Goal: Task Accomplishment & Management: Manage account settings

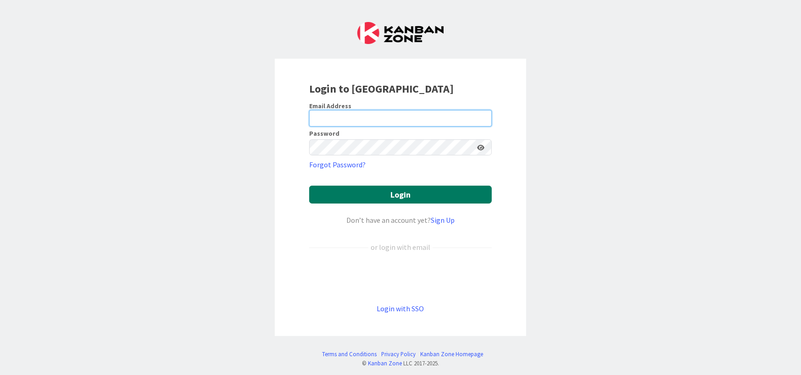
type input "[PERSON_NAME][EMAIL_ADDRESS][DOMAIN_NAME]"
click at [385, 194] on button "Login" at bounding box center [400, 195] width 183 height 18
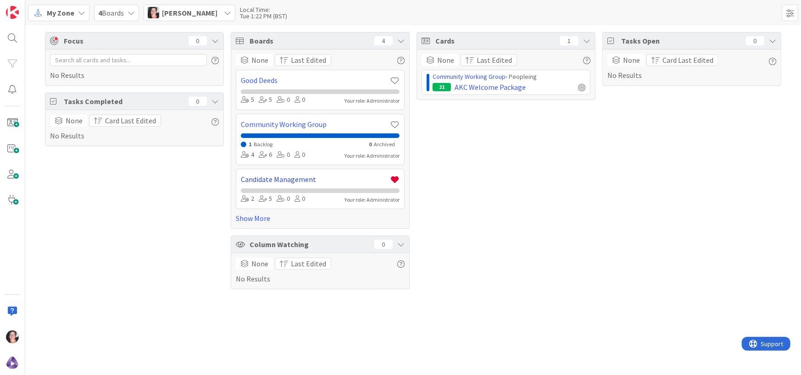
click at [307, 174] on link "Candidate Management" at bounding box center [315, 179] width 149 height 11
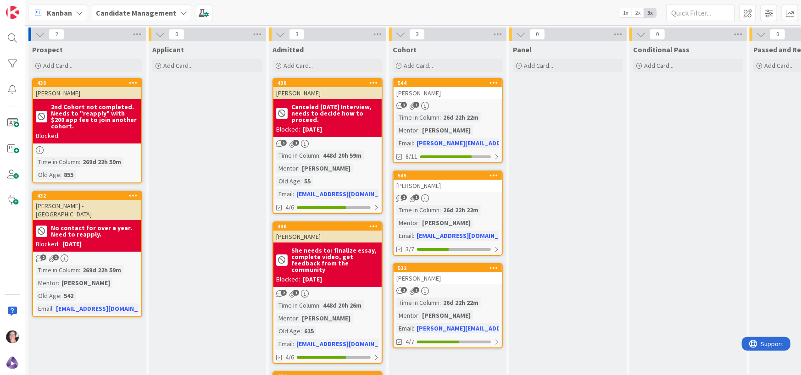
click at [461, 104] on div "2 1" at bounding box center [448, 106] width 108 height 8
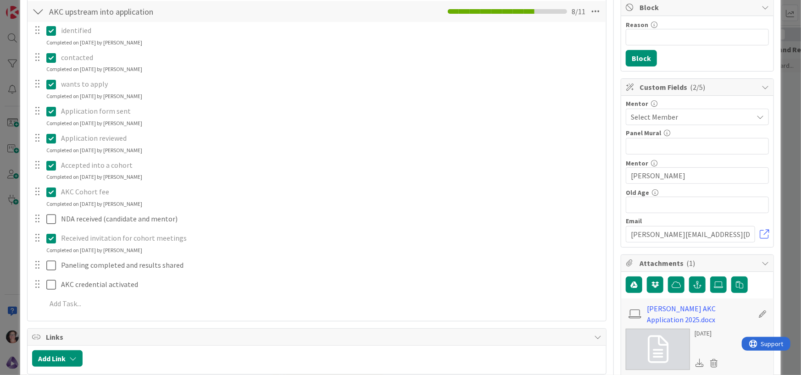
scroll to position [183, 0]
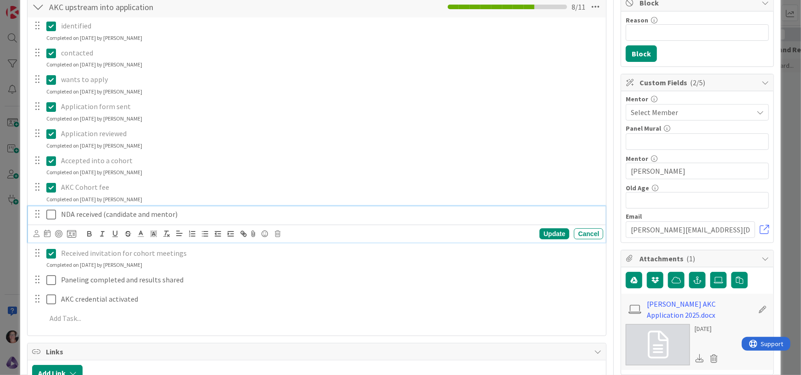
click at [51, 216] on icon at bounding box center [51, 214] width 10 height 11
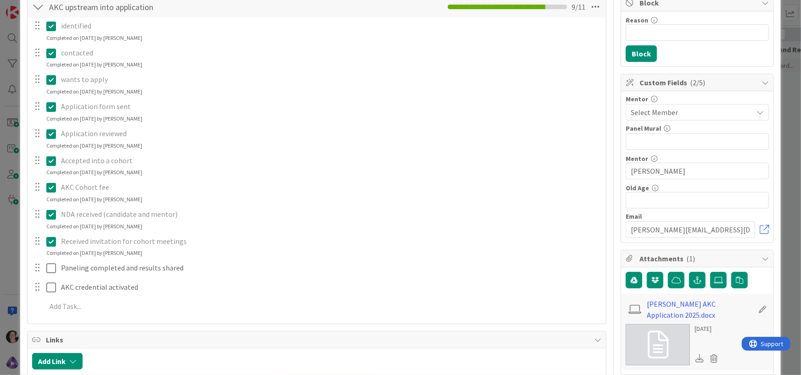
scroll to position [0, 0]
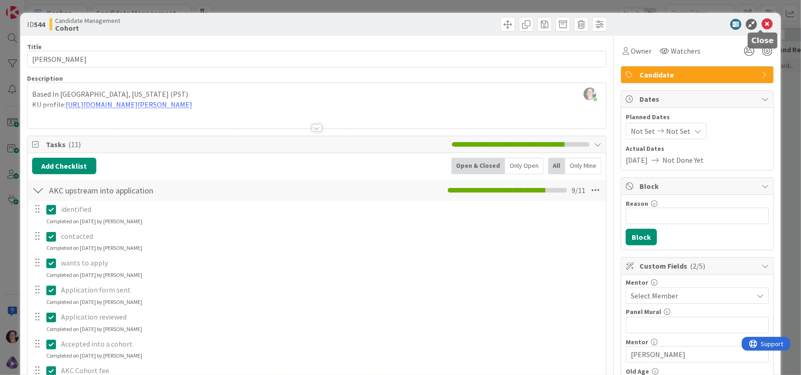
click at [761, 24] on icon at bounding box center [766, 24] width 11 height 11
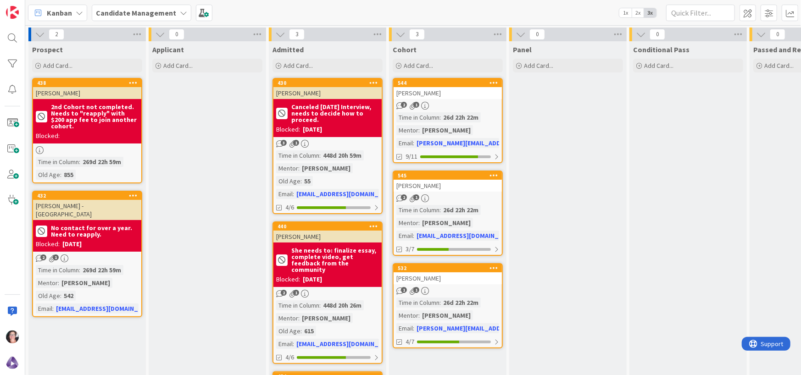
click at [419, 187] on div "[PERSON_NAME]" at bounding box center [448, 186] width 108 height 12
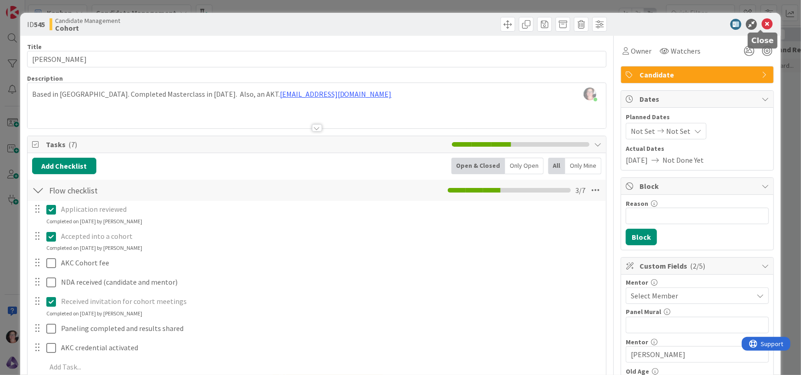
click at [761, 22] on icon at bounding box center [766, 24] width 11 height 11
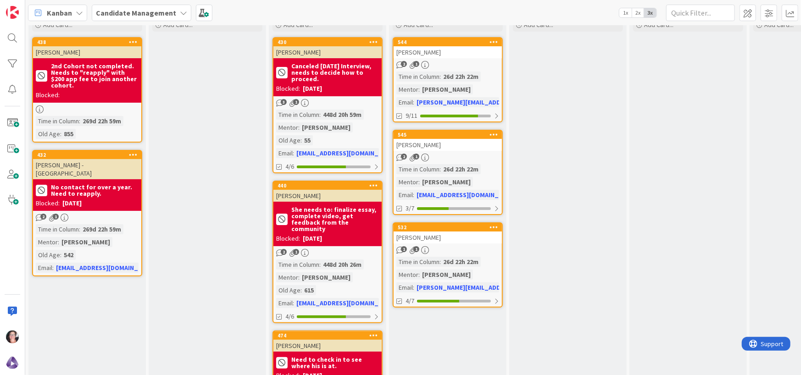
scroll to position [46, 0]
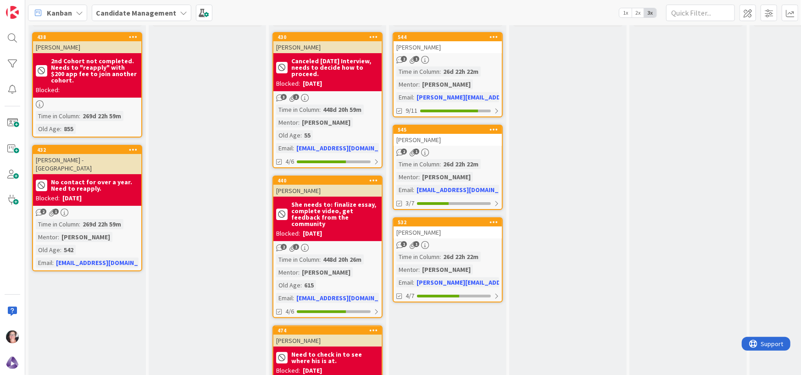
click at [731, 88] on div "Conditional Pass Add Card..." at bounding box center [687, 228] width 117 height 467
click at [478, 235] on div "[PERSON_NAME]" at bounding box center [448, 233] width 108 height 12
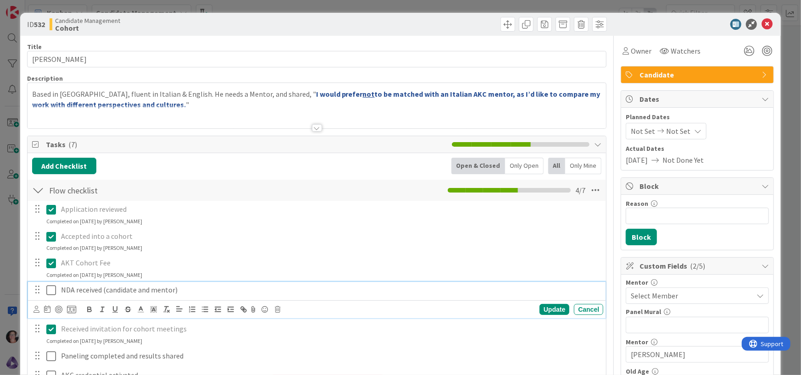
click at [49, 289] on icon at bounding box center [51, 290] width 10 height 11
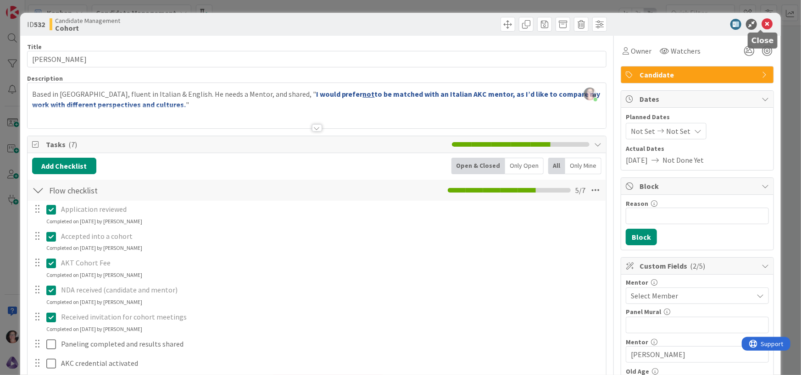
drag, startPoint x: 761, startPoint y: 22, endPoint x: 756, endPoint y: 18, distance: 5.9
click at [761, 21] on icon at bounding box center [766, 24] width 11 height 11
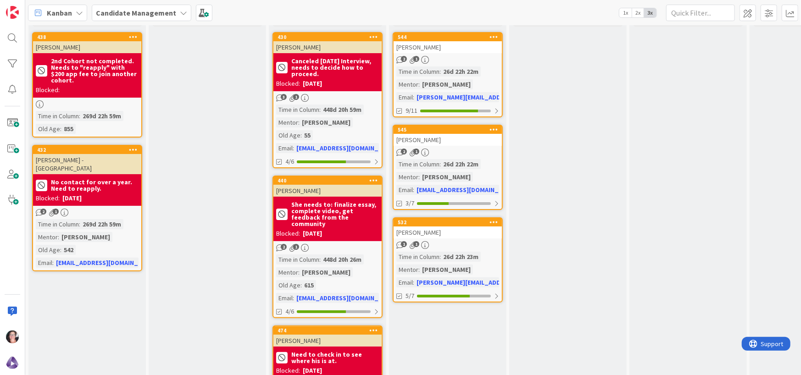
click at [453, 144] on div "[PERSON_NAME]" at bounding box center [448, 140] width 108 height 12
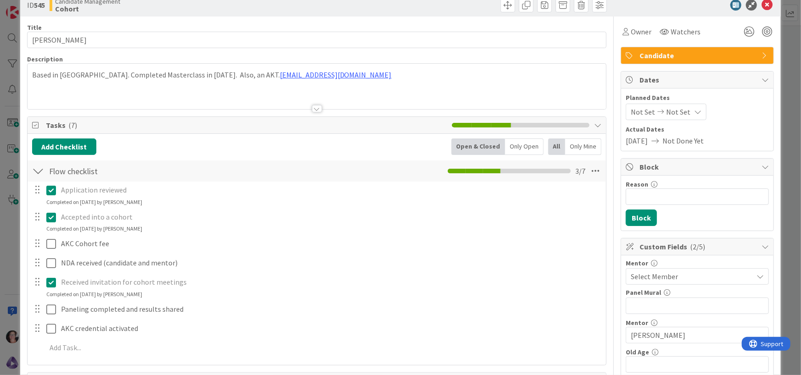
scroll to position [46, 0]
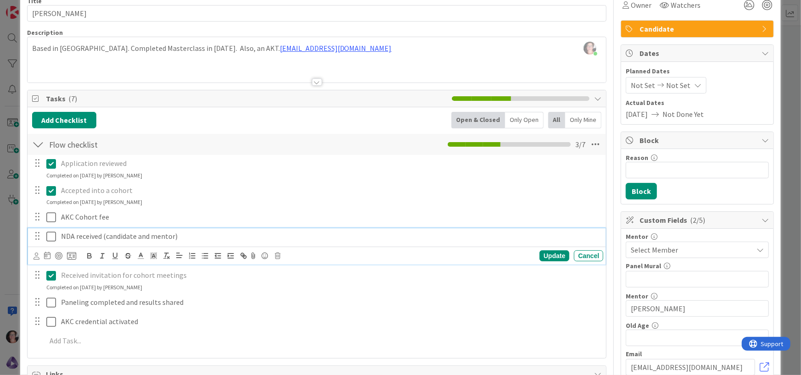
click at [226, 241] on p "NDA received (candidate and mentor)" at bounding box center [330, 236] width 539 height 11
click at [191, 236] on p "NDA received (candidate and mentor)" at bounding box center [330, 236] width 539 height 11
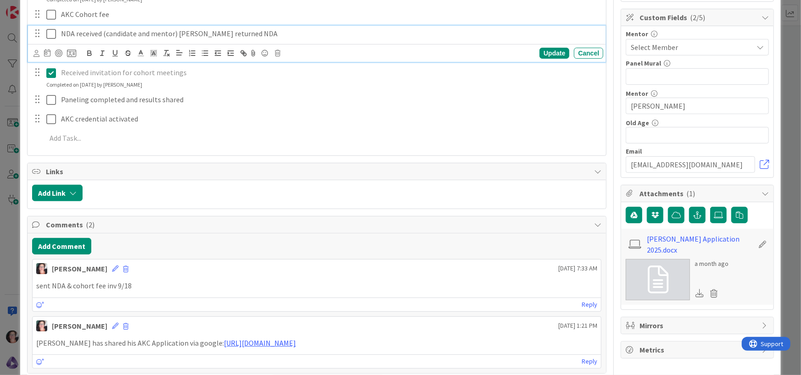
scroll to position [275, 0]
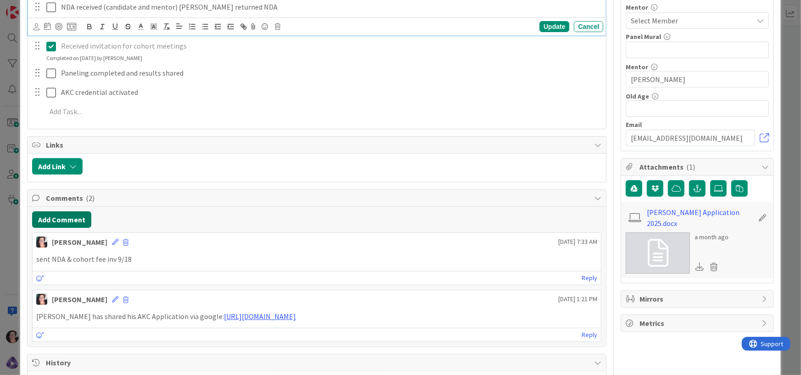
click at [77, 220] on button "Add Comment" at bounding box center [61, 219] width 59 height 17
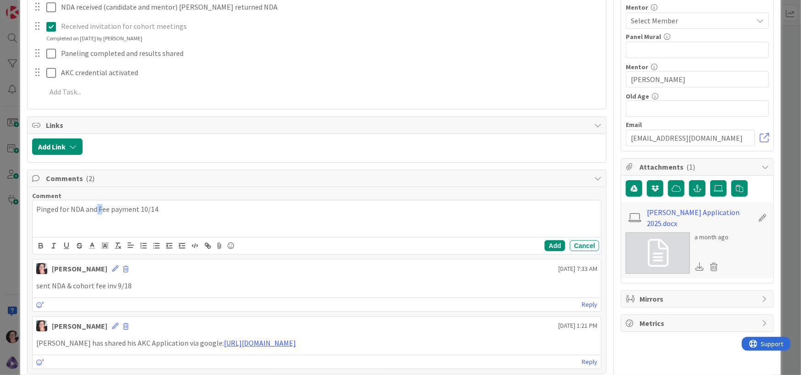
click at [95, 206] on p "Pinged for NDA and Fee payment 10/14" at bounding box center [316, 209] width 561 height 11
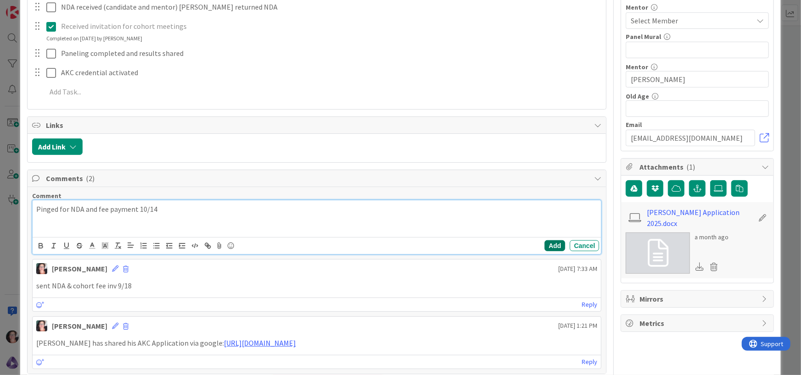
click at [553, 244] on button "Add" at bounding box center [554, 245] width 21 height 11
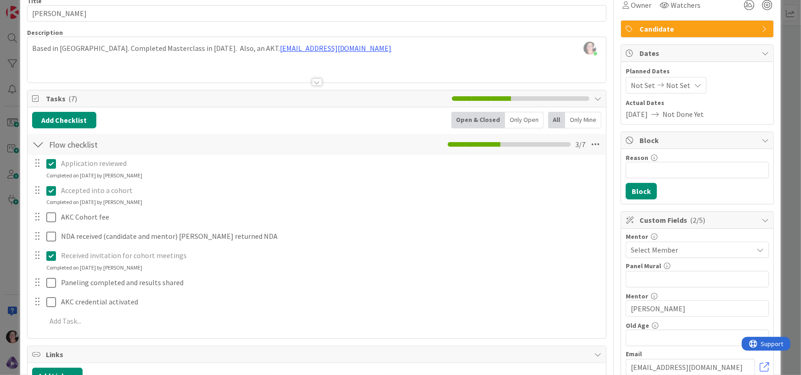
scroll to position [0, 0]
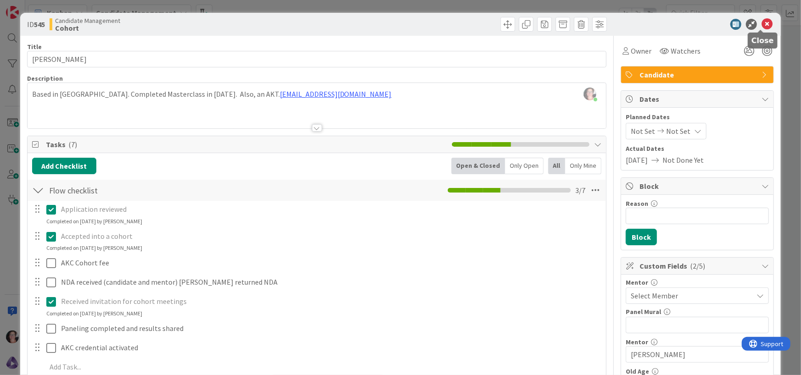
click at [761, 25] on icon at bounding box center [766, 24] width 11 height 11
